Goal: Transaction & Acquisition: Purchase product/service

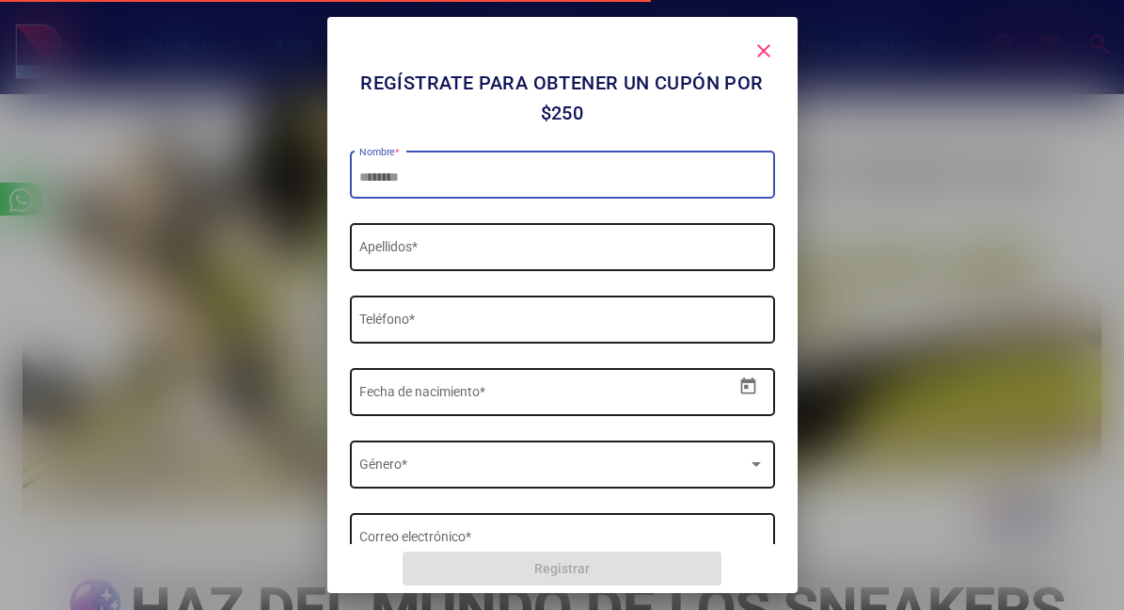
click at [758, 50] on mat-icon "close" at bounding box center [764, 51] width 23 height 23
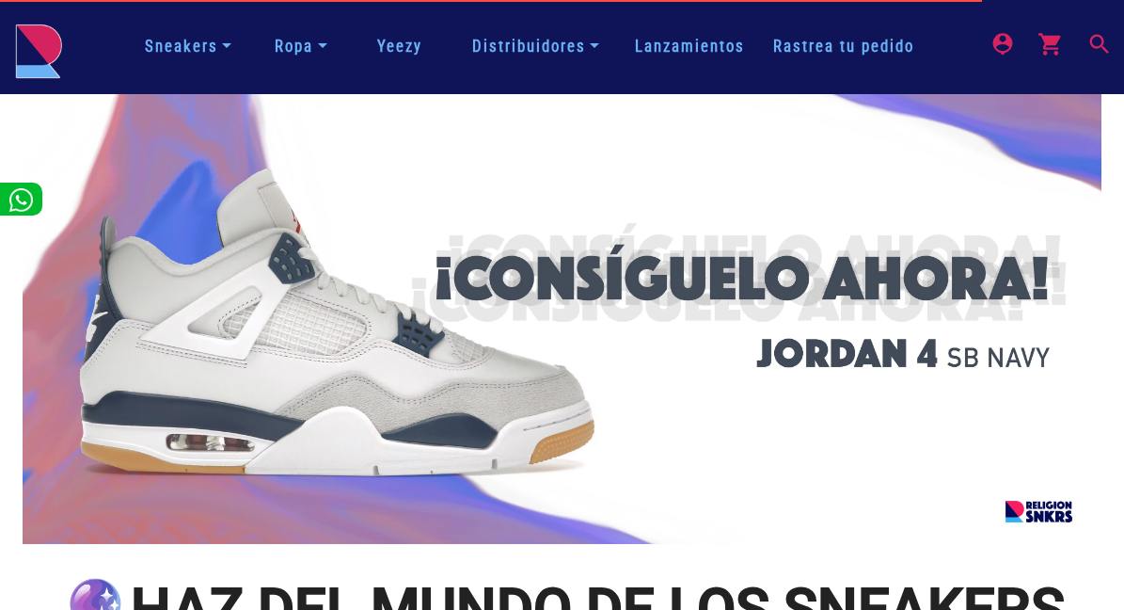
click at [1103, 45] on mat-icon "search" at bounding box center [1098, 42] width 23 height 23
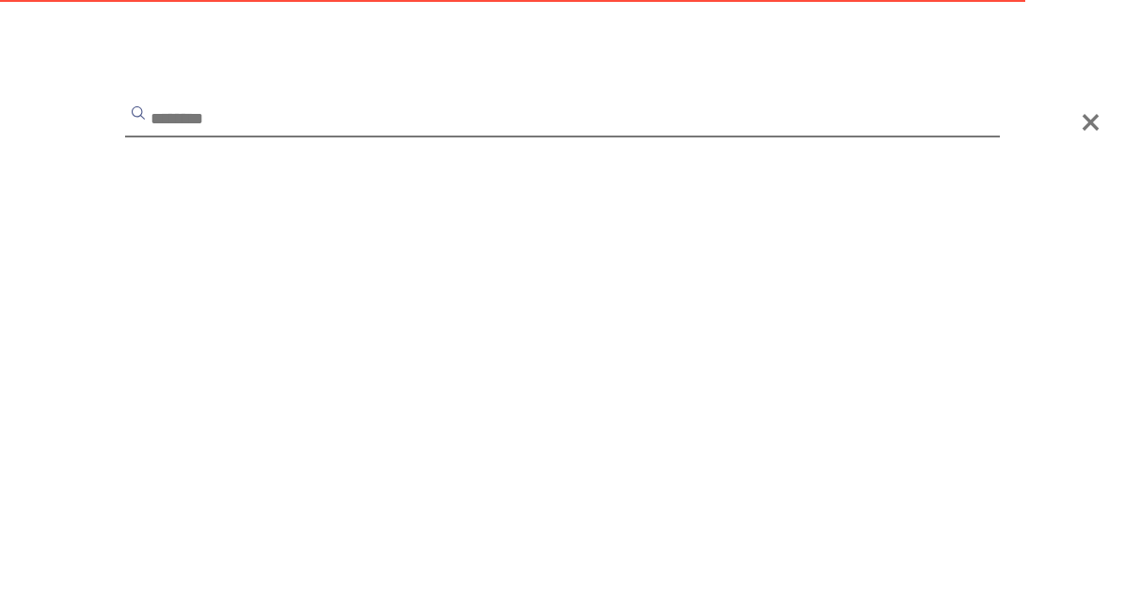
click at [524, 129] on input "text" at bounding box center [562, 120] width 875 height 34
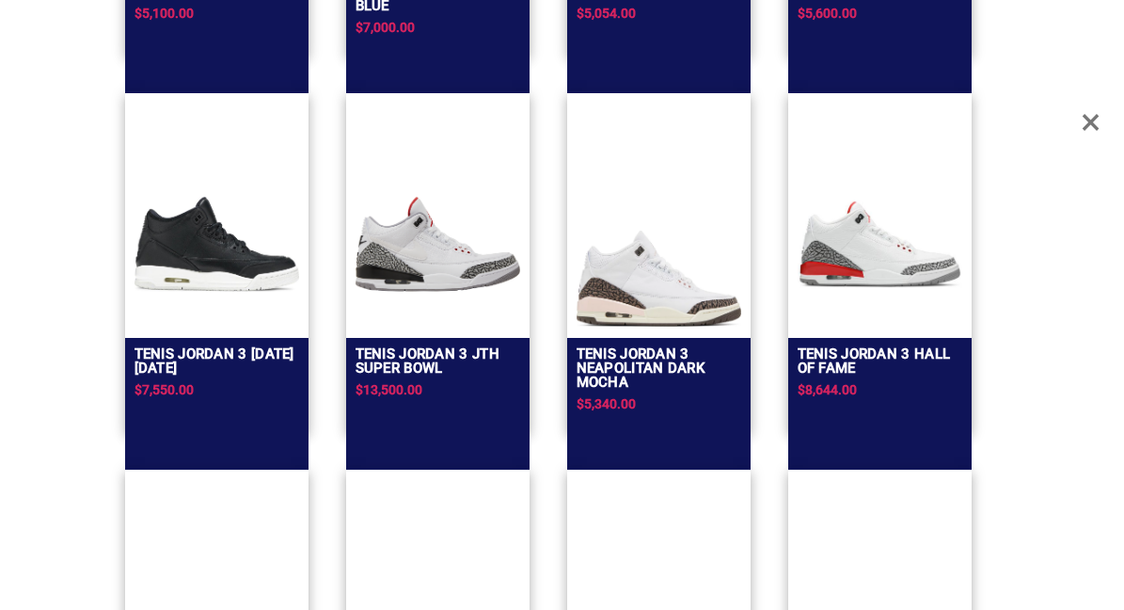
scroll to position [4610, 0]
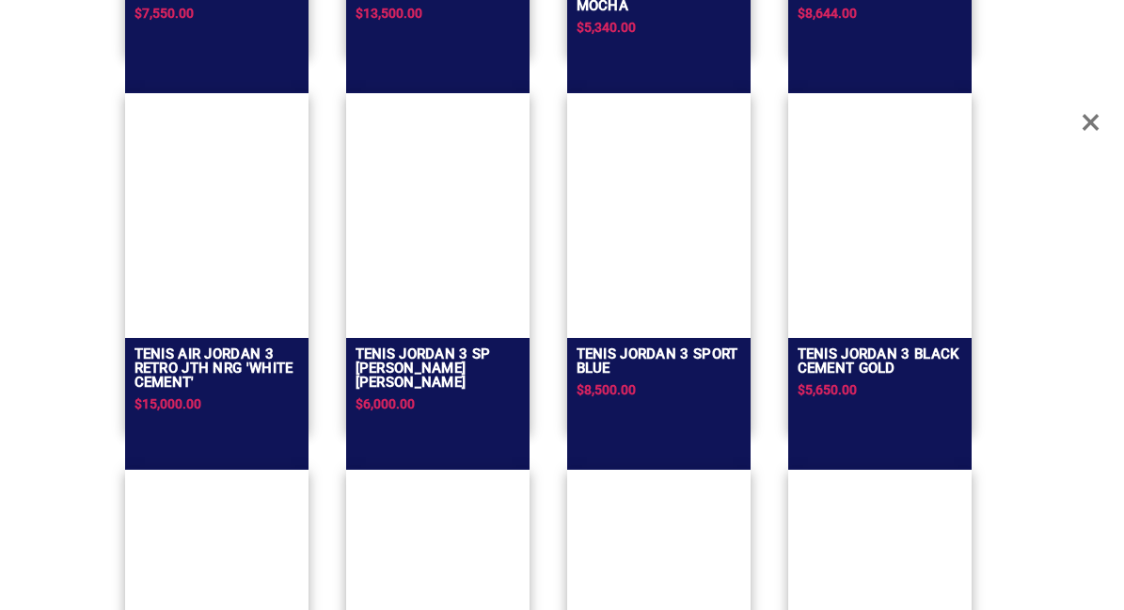
type input "********"
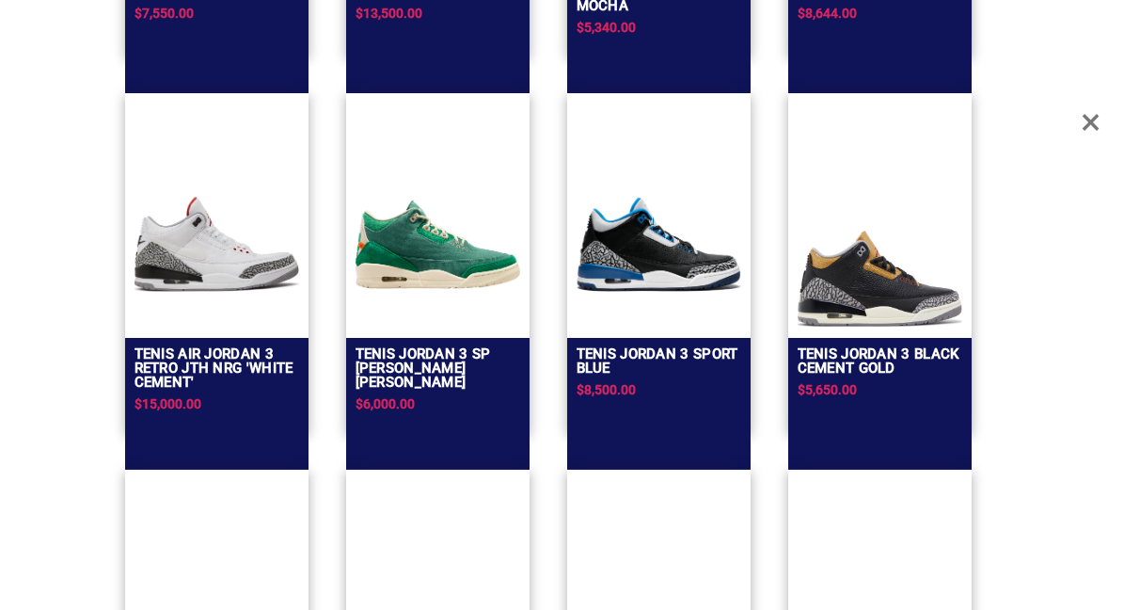
click at [1082, 122] on span "×" at bounding box center [1091, 122] width 20 height 56
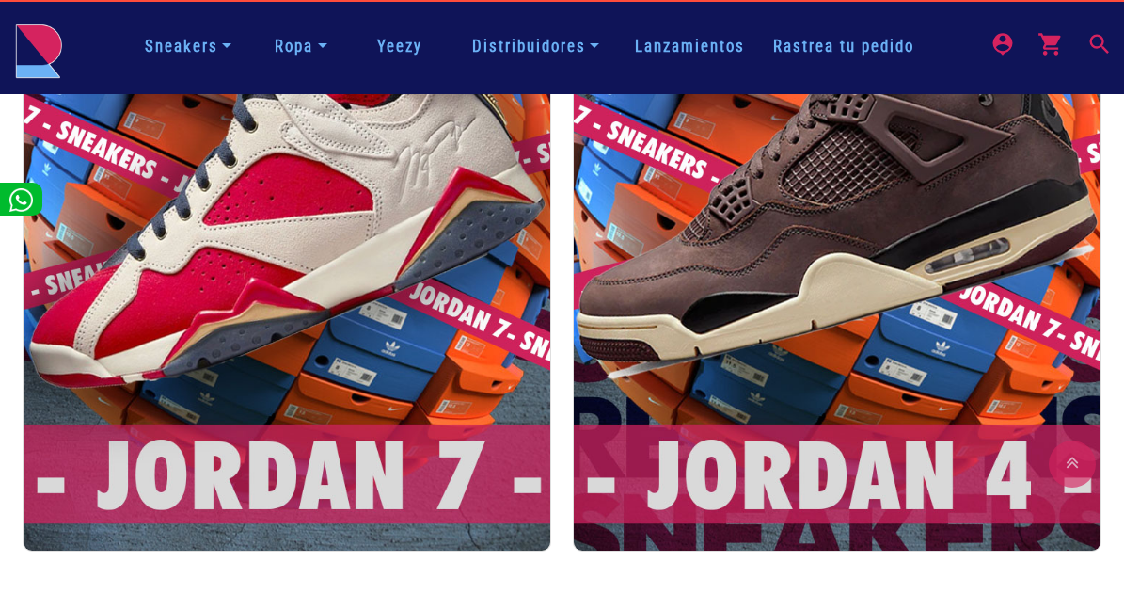
click at [1088, 43] on mat-icon "search" at bounding box center [1098, 42] width 23 height 23
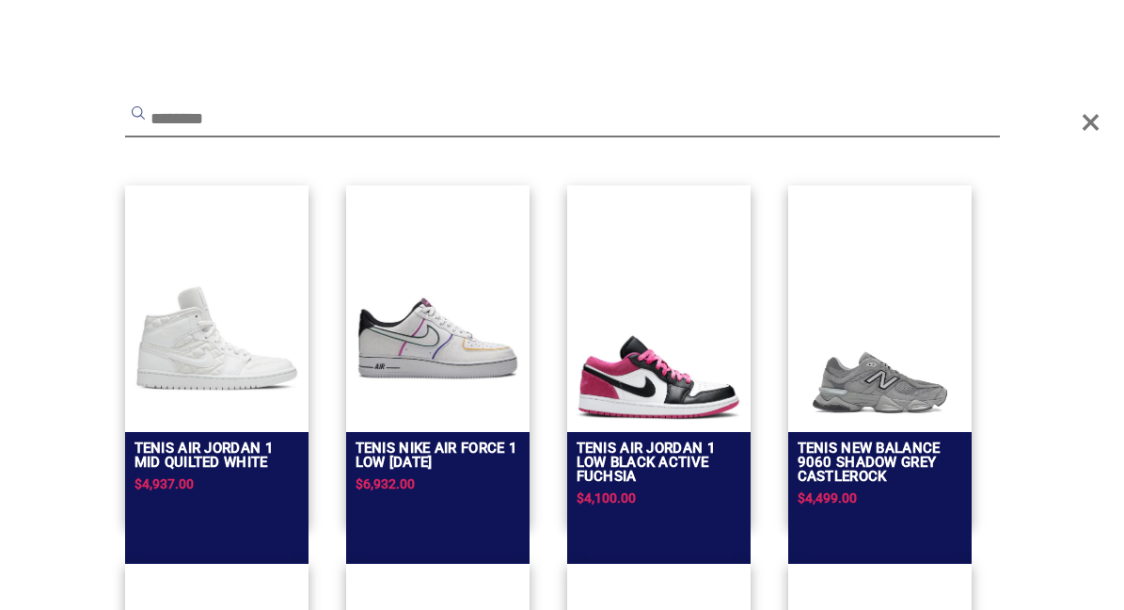
click at [362, 115] on input "text" at bounding box center [562, 120] width 875 height 34
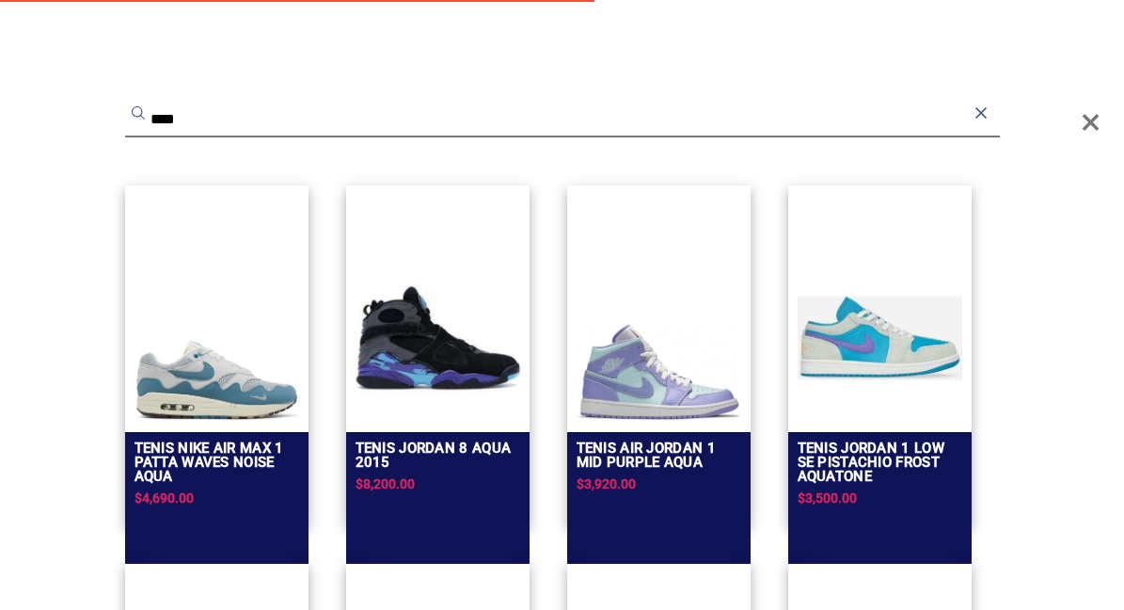
type input "****"
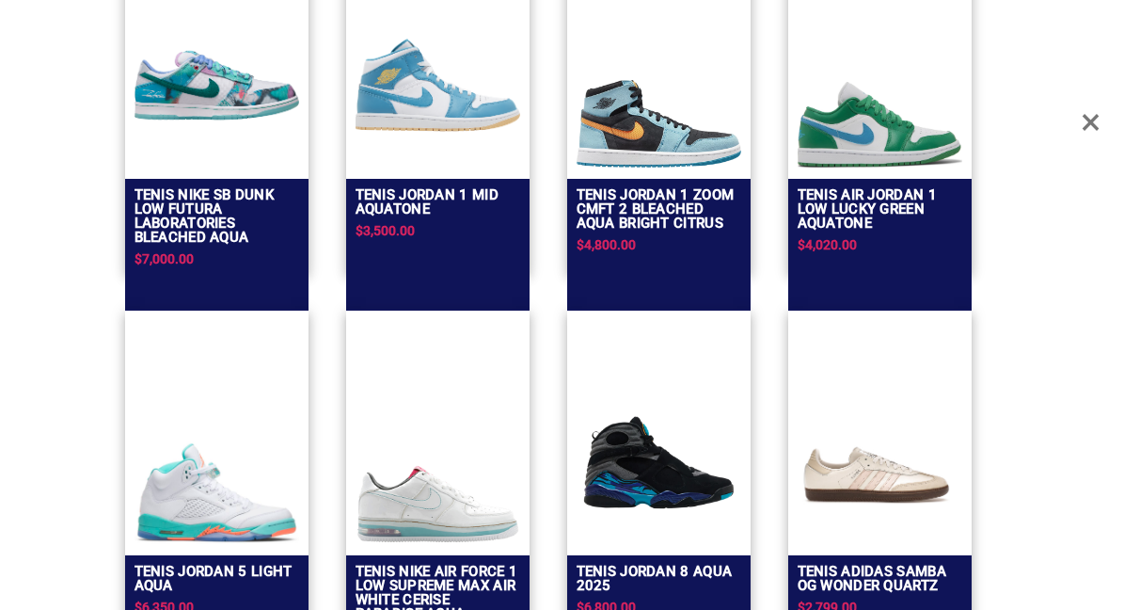
scroll to position [1066, 0]
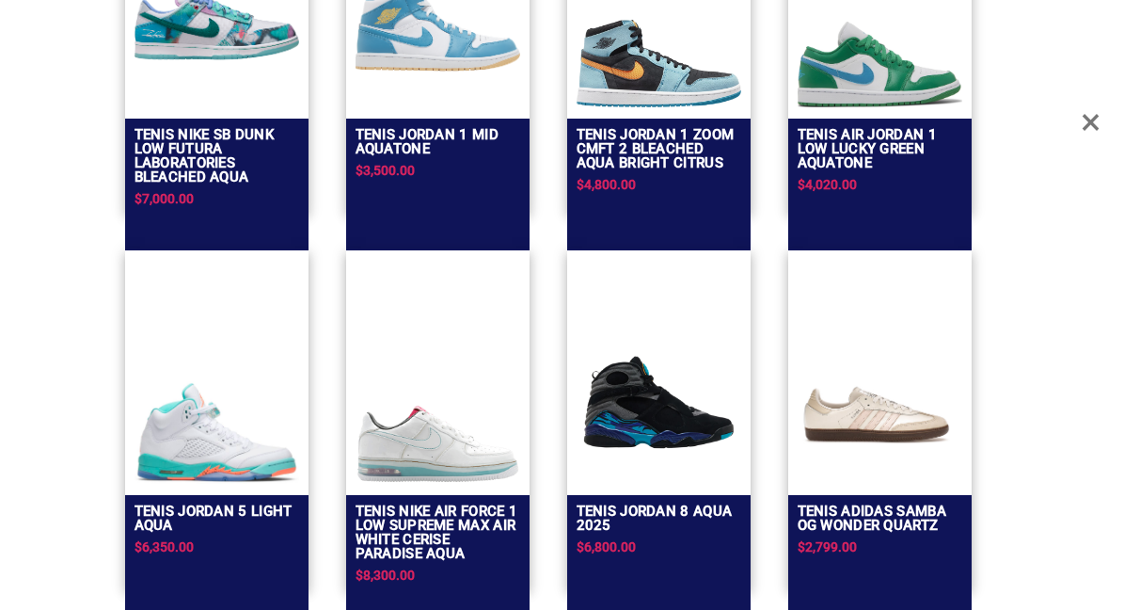
click at [668, 375] on img at bounding box center [659, 401] width 165 height 165
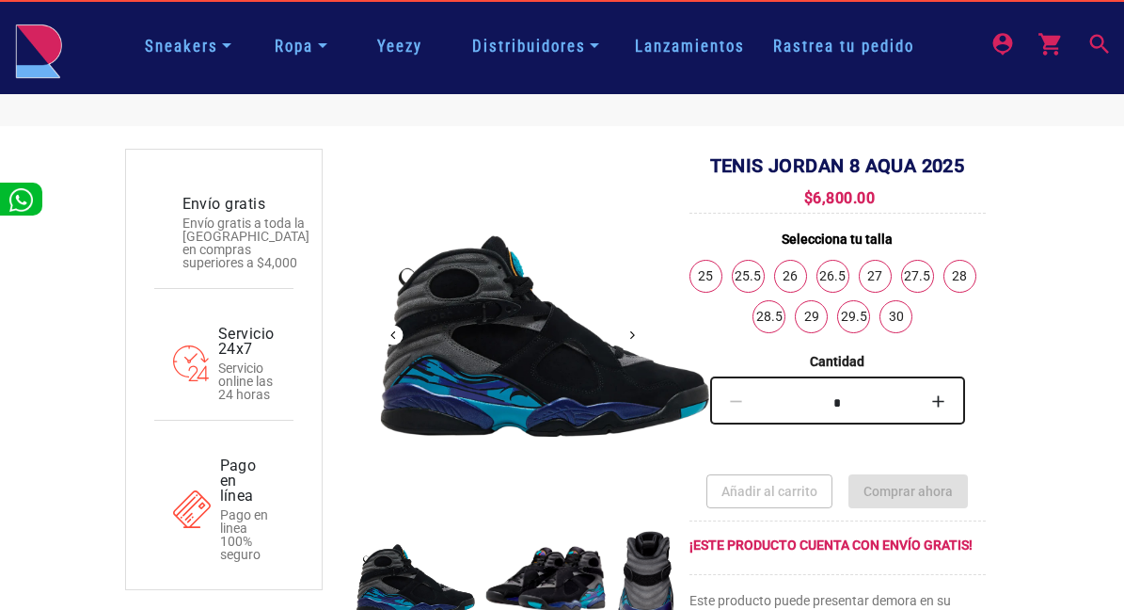
scroll to position [188, 0]
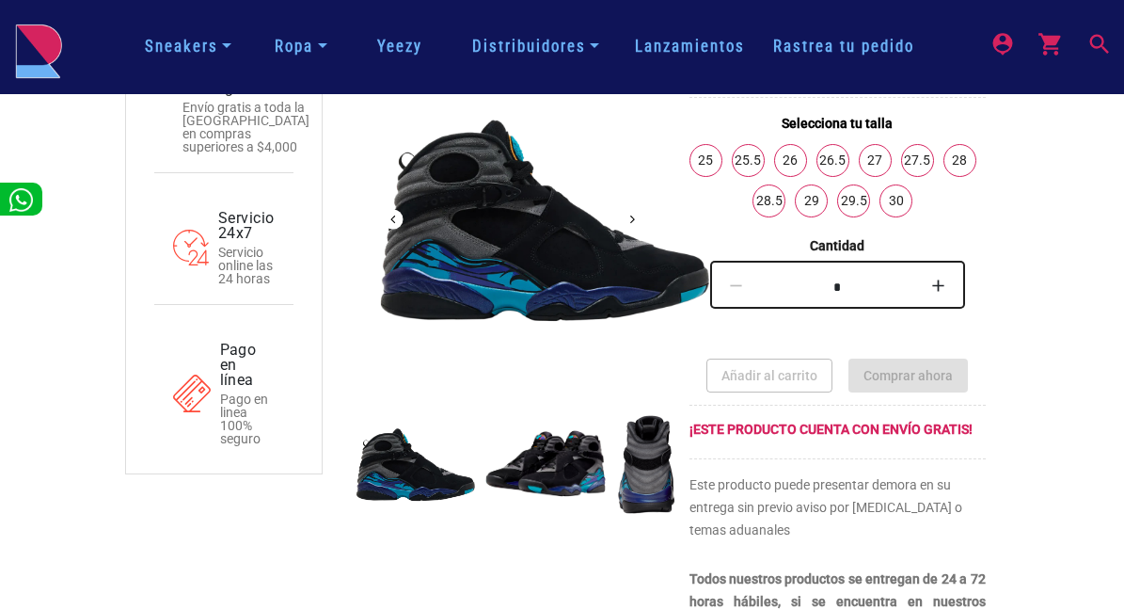
click at [643, 226] on button "Next" at bounding box center [633, 219] width 20 height 20
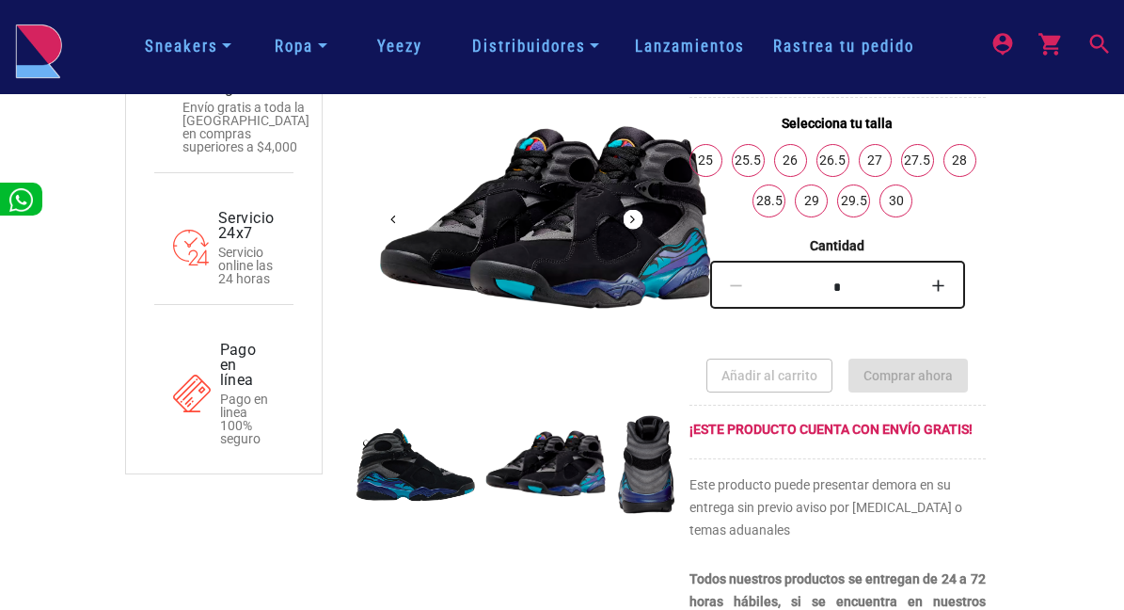
click at [643, 226] on button "Next" at bounding box center [633, 219] width 20 height 20
